Goal: Task Accomplishment & Management: Manage account settings

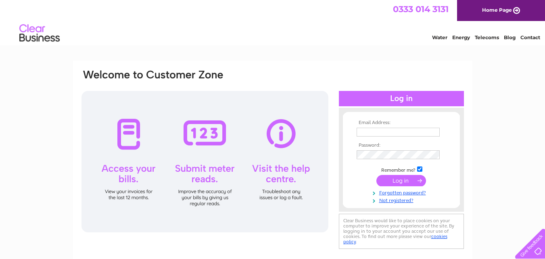
type input "info@pier-auge.co.uk"
click at [394, 177] on input "submit" at bounding box center [402, 180] width 50 height 11
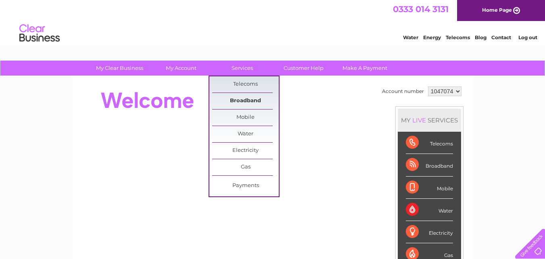
click at [247, 99] on link "Broadband" at bounding box center [245, 101] width 67 height 16
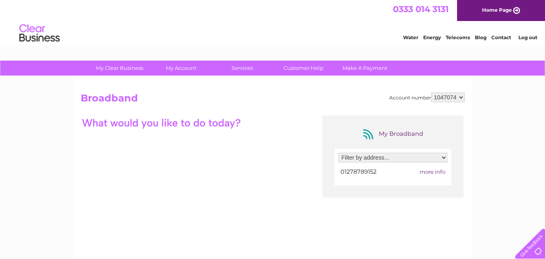
click at [432, 158] on select "Filter by address... 7 High Street, Burnham On Sea, Somerset, TA8 1NX" at bounding box center [393, 158] width 109 height 10
select select "1927126"
click at [339, 153] on select "Filter by address... 7 High Street, Burnham On Sea, Somerset, TA8 1NX" at bounding box center [393, 158] width 109 height 10
click at [428, 171] on span "more info" at bounding box center [433, 171] width 26 height 6
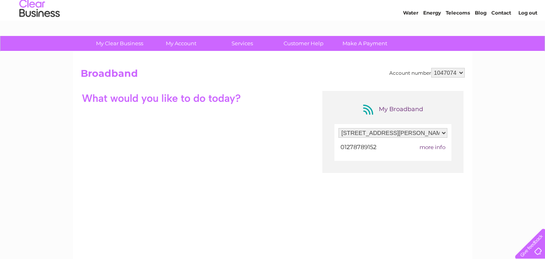
scroll to position [8, 0]
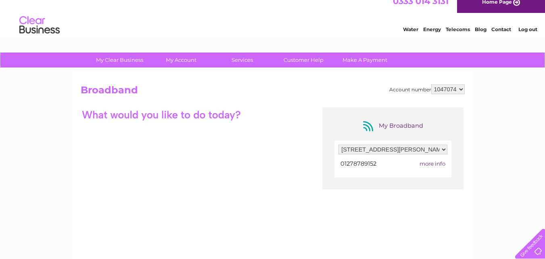
click at [429, 163] on span "more info" at bounding box center [433, 163] width 26 height 6
click at [429, 162] on span "more info" at bounding box center [433, 163] width 26 height 6
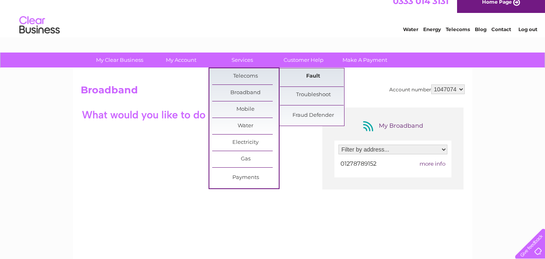
click at [310, 76] on link "Fault" at bounding box center [313, 76] width 67 height 16
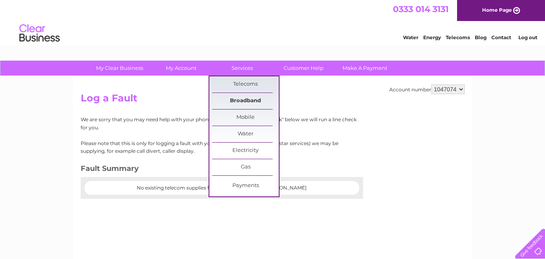
click at [245, 97] on link "Broadband" at bounding box center [245, 101] width 67 height 16
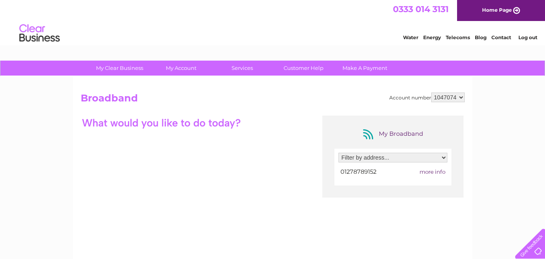
click at [428, 171] on span "more info" at bounding box center [433, 171] width 26 height 6
click at [502, 34] on link "Contact" at bounding box center [502, 37] width 20 height 6
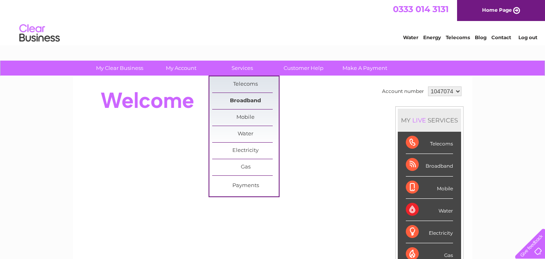
click at [244, 100] on link "Broadband" at bounding box center [245, 101] width 67 height 16
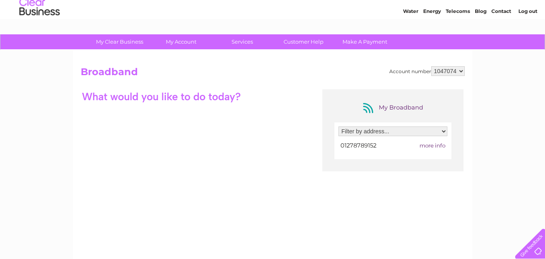
scroll to position [40, 0]
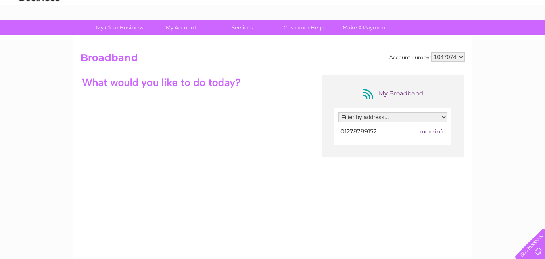
click at [431, 129] on span "more info" at bounding box center [433, 131] width 26 height 6
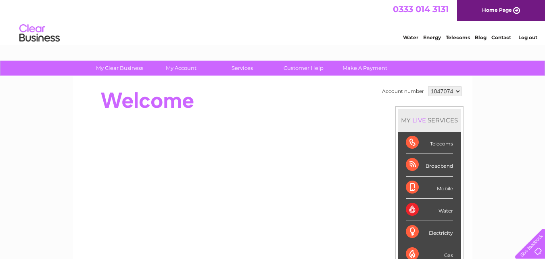
click at [427, 26] on div "Water Energy Telecoms Blog Contact Log out" at bounding box center [466, 34] width 158 height 17
click at [419, 10] on span "0333 014 3131" at bounding box center [421, 9] width 56 height 10
click at [534, 247] on div at bounding box center [528, 241] width 33 height 33
click at [535, 243] on div at bounding box center [528, 241] width 33 height 33
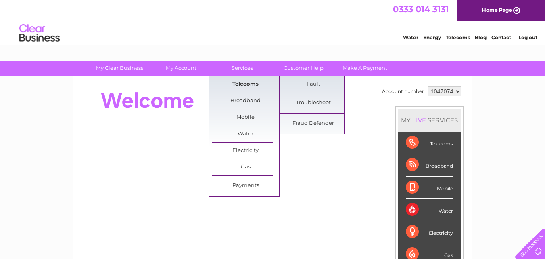
click at [243, 84] on link "Telecoms" at bounding box center [245, 84] width 67 height 16
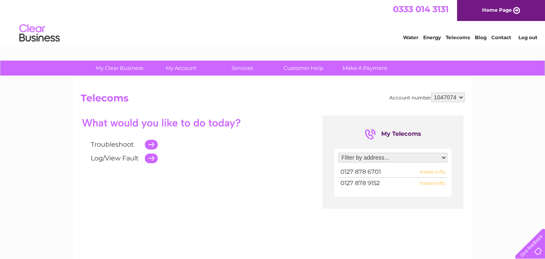
click at [151, 159] on td at bounding box center [149, 158] width 17 height 14
click at [362, 184] on span "0127 878 9152" at bounding box center [360, 182] width 39 height 7
click at [418, 157] on select "Filter by address... 7 High Street, Burnham On Sea, Somerset, TA8 1NX" at bounding box center [393, 158] width 109 height 10
click at [415, 156] on select "Filter by address... 7 High Street, Burnham On Sea, Somerset, TA8 1NX" at bounding box center [393, 158] width 109 height 10
click at [150, 156] on td at bounding box center [149, 158] width 17 height 14
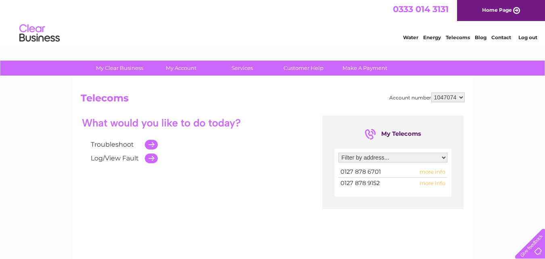
click at [150, 156] on td at bounding box center [149, 158] width 17 height 14
click at [114, 157] on link "Log/View Fault" at bounding box center [115, 158] width 48 height 8
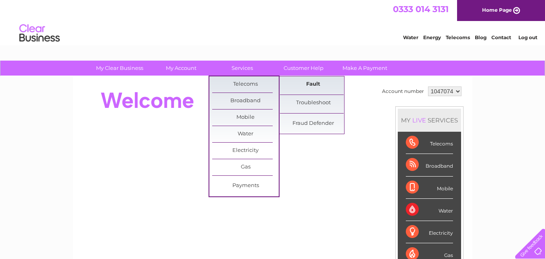
click at [297, 80] on link "Fault" at bounding box center [313, 84] width 67 height 16
click at [247, 82] on link "Telecoms" at bounding box center [245, 84] width 67 height 16
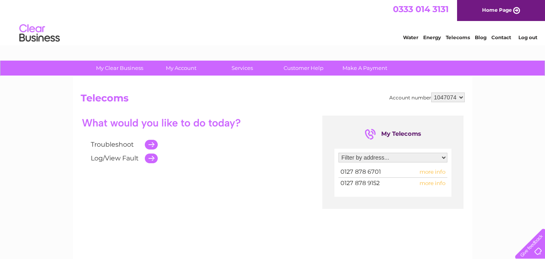
click at [432, 182] on span "more info" at bounding box center [433, 183] width 26 height 6
click at [381, 158] on select "Filter by address... 7 High Street, Burnham On Sea, Somerset, TA8 1NX" at bounding box center [393, 158] width 109 height 10
select select "1927126"
click at [339, 153] on select "Filter by address... 7 High Street, Burnham On Sea, Somerset, TA8 1NX" at bounding box center [393, 158] width 109 height 10
click at [107, 156] on link "Log/View Fault" at bounding box center [115, 158] width 48 height 8
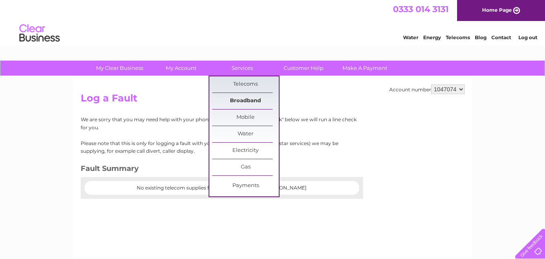
click at [240, 99] on link "Broadband" at bounding box center [245, 101] width 67 height 16
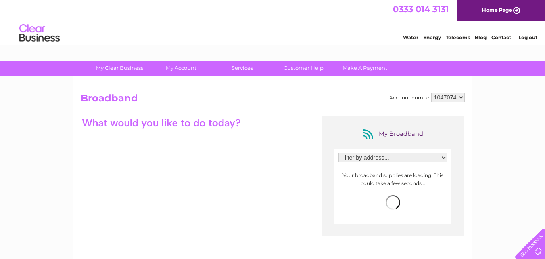
click at [354, 157] on select "Filter by address... 7 High Street, Burnham On Sea, Somerset, TA8 1NX" at bounding box center [393, 158] width 109 height 10
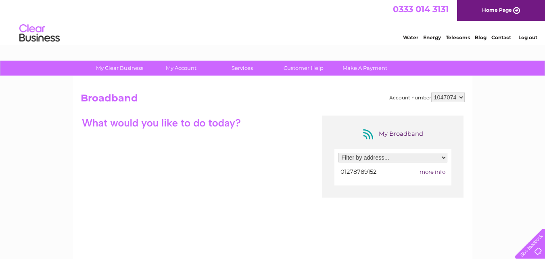
select select "1927126"
click at [339, 153] on select "Filter by address... 7 High Street, Burnham On Sea, Somerset, TA8 1NX" at bounding box center [393, 158] width 109 height 10
click at [434, 171] on div at bounding box center [393, 171] width 109 height 11
click at [427, 170] on span "more info" at bounding box center [433, 171] width 26 height 6
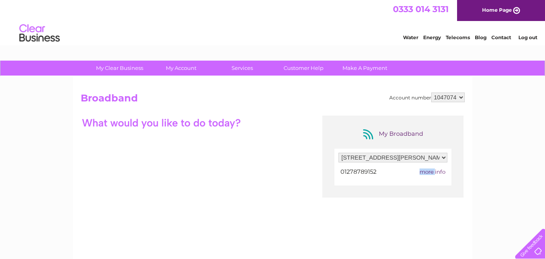
click at [427, 170] on span "more info" at bounding box center [433, 171] width 26 height 6
click at [134, 121] on div at bounding box center [161, 122] width 161 height 14
click at [107, 119] on div at bounding box center [161, 122] width 161 height 14
click at [109, 119] on div at bounding box center [161, 122] width 161 height 14
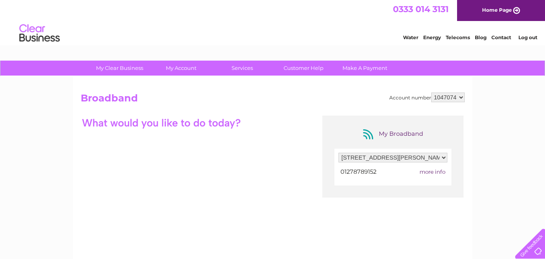
click at [382, 117] on div "My Broadband Filter by address... 7 High Street, Burnham On Sea, Somerset, TA8 …" at bounding box center [393, 156] width 141 height 82
click at [408, 121] on div "My Broadband Filter by address... 7 High Street, Burnham On Sea, Somerset, TA8 …" at bounding box center [393, 156] width 141 height 82
click at [394, 130] on div "My Broadband" at bounding box center [393, 134] width 65 height 13
click at [328, 145] on div "My Broadband Filter by address... 7 High Street, Burnham On Sea, Somerset, TA8 …" at bounding box center [393, 156] width 141 height 82
click at [355, 170] on span "01278789152" at bounding box center [359, 171] width 36 height 7
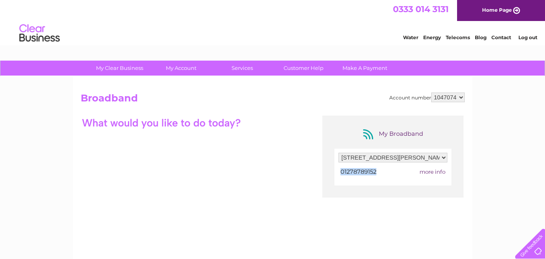
click at [355, 170] on span "01278789152" at bounding box center [359, 171] width 36 height 7
click at [426, 170] on span "more info" at bounding box center [433, 171] width 26 height 6
click at [431, 169] on span "more info" at bounding box center [433, 171] width 26 height 6
click at [298, 67] on link "Customer Help" at bounding box center [303, 68] width 67 height 15
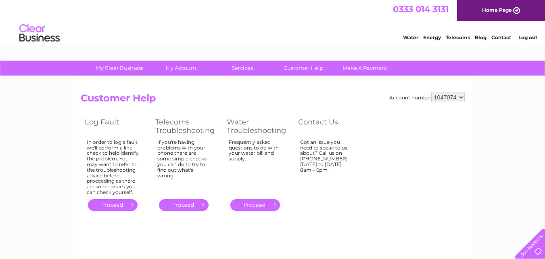
click at [111, 203] on link "." at bounding box center [113, 205] width 50 height 12
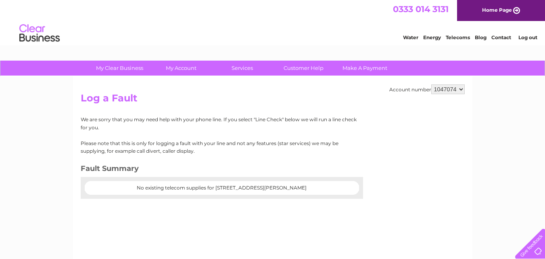
click at [183, 187] on center "No existing telecom supplies for [STREET_ADDRESS][PERSON_NAME]" at bounding box center [222, 188] width 258 height 6
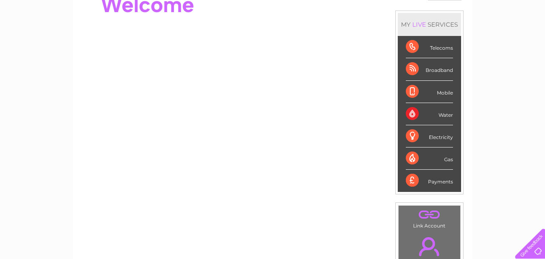
scroll to position [40, 0]
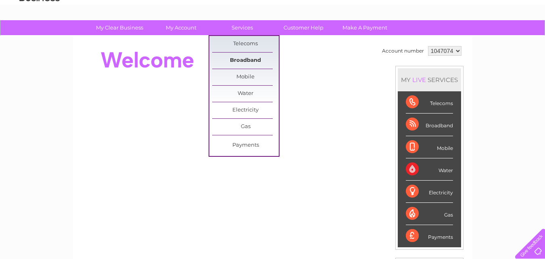
click at [242, 59] on link "Broadband" at bounding box center [245, 60] width 67 height 16
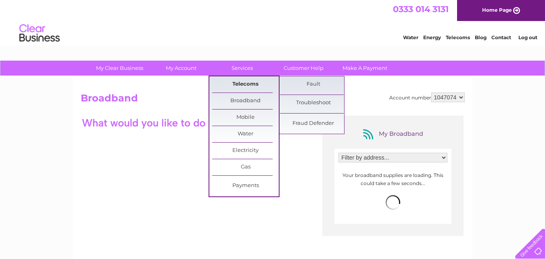
click at [242, 82] on link "Telecoms" at bounding box center [245, 84] width 67 height 16
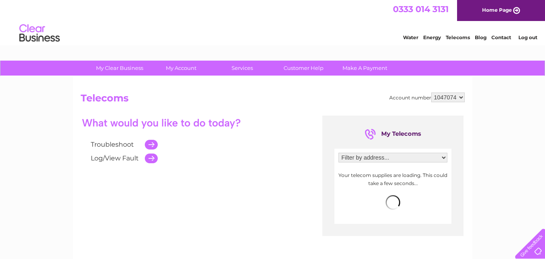
click at [295, 149] on div "Troubleshoot Log/View Fault" at bounding box center [196, 140] width 230 height 50
click at [110, 156] on link "Log/View Fault" at bounding box center [115, 158] width 48 height 8
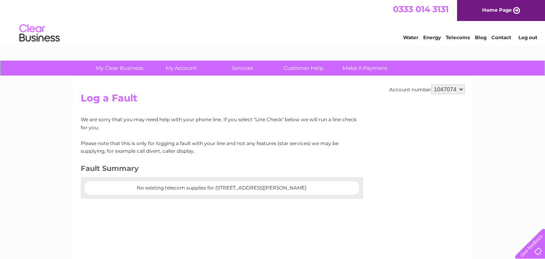
click at [444, 89] on select "1047074" at bounding box center [448, 89] width 34 height 10
click at [431, 84] on select "1047074" at bounding box center [448, 89] width 34 height 10
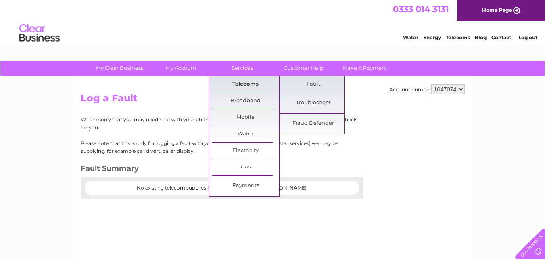
click at [245, 82] on link "Telecoms" at bounding box center [245, 84] width 67 height 16
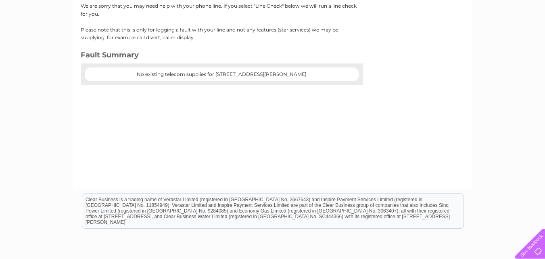
scroll to position [161, 0]
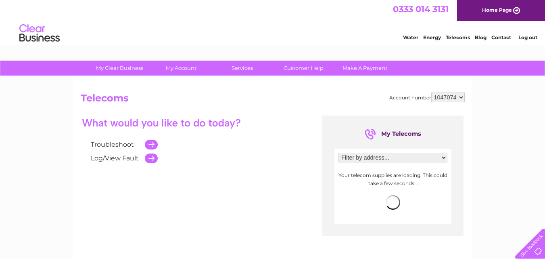
click at [365, 158] on select "Filter by address... [STREET_ADDRESS][PERSON_NAME]" at bounding box center [393, 158] width 109 height 10
select select "1927126"
click at [339, 153] on select "Filter by address... [STREET_ADDRESS][PERSON_NAME]" at bounding box center [393, 158] width 109 height 10
